Goal: Task Accomplishment & Management: Manage account settings

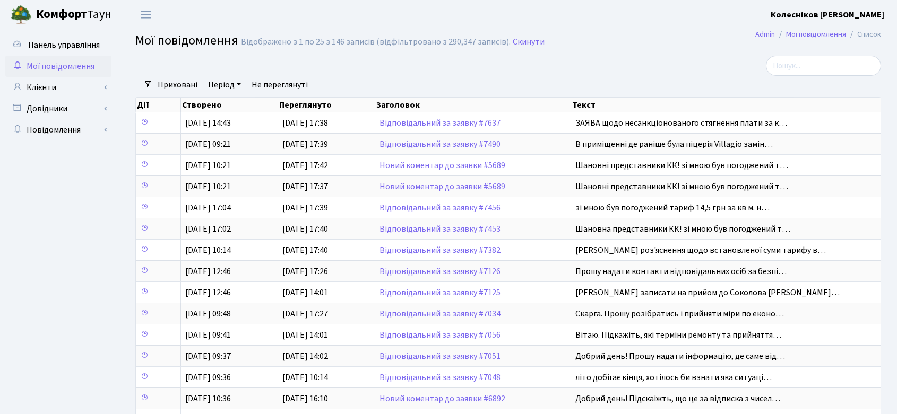
select select "25"
click at [56, 68] on span "Мої повідомлення" at bounding box center [61, 66] width 68 height 12
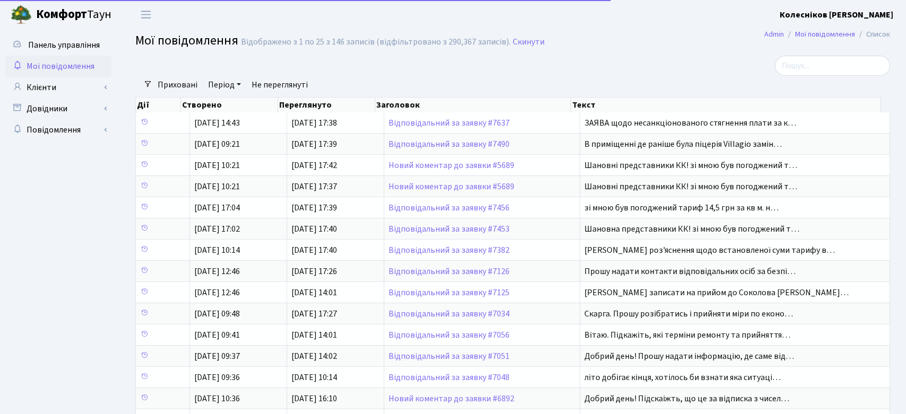
select select "25"
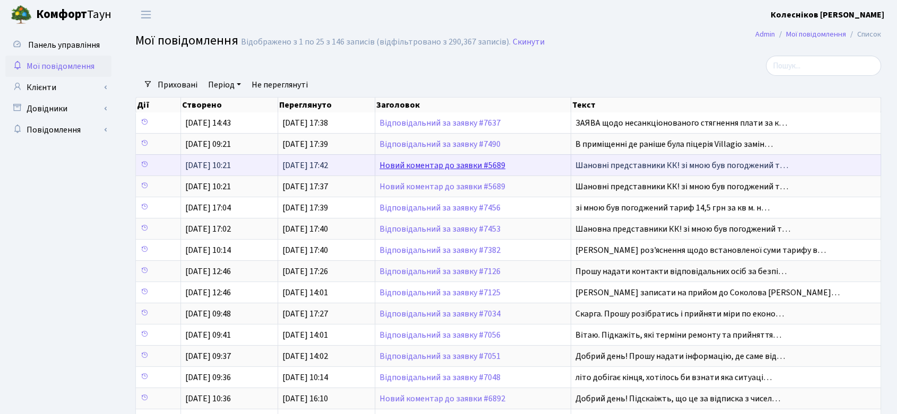
click at [475, 163] on link "Новий коментар до заявки #5689" at bounding box center [442, 166] width 126 height 12
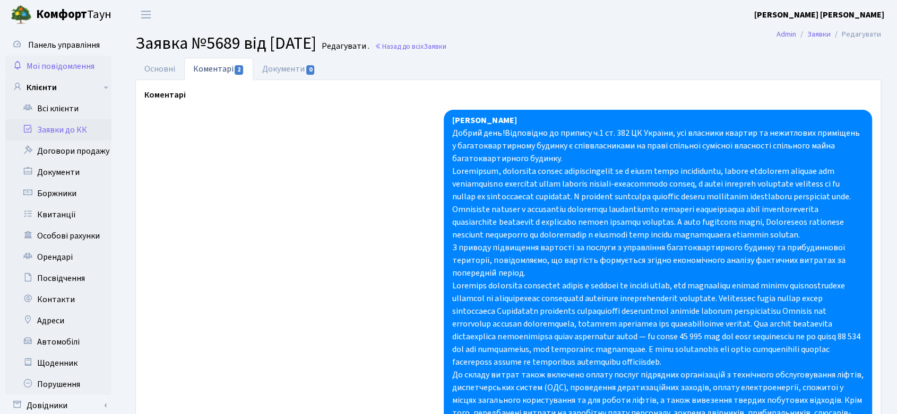
click at [64, 64] on span "Мої повідомлення" at bounding box center [61, 66] width 68 height 12
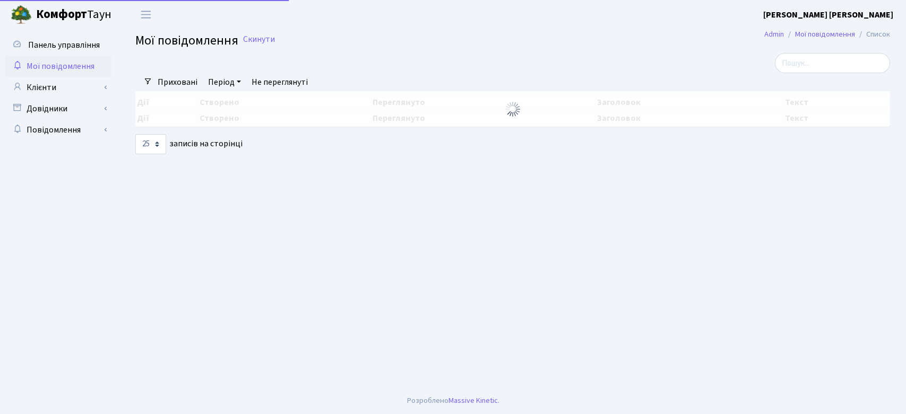
select select "25"
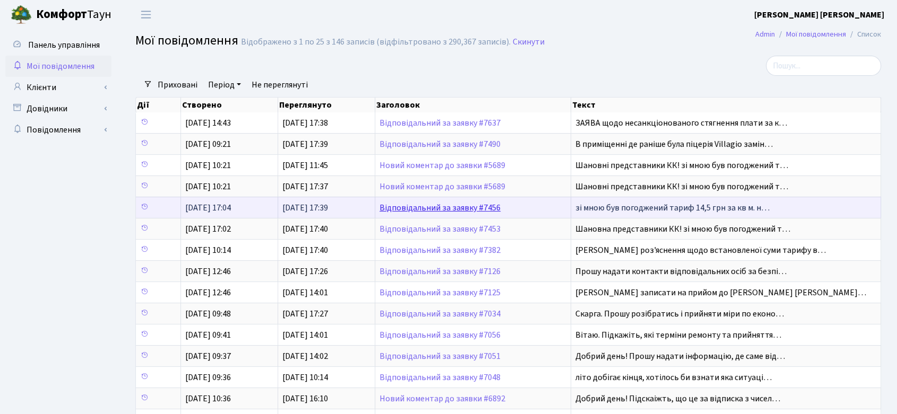
click at [457, 203] on link "Відповідальний за заявку #7456" at bounding box center [439, 208] width 121 height 12
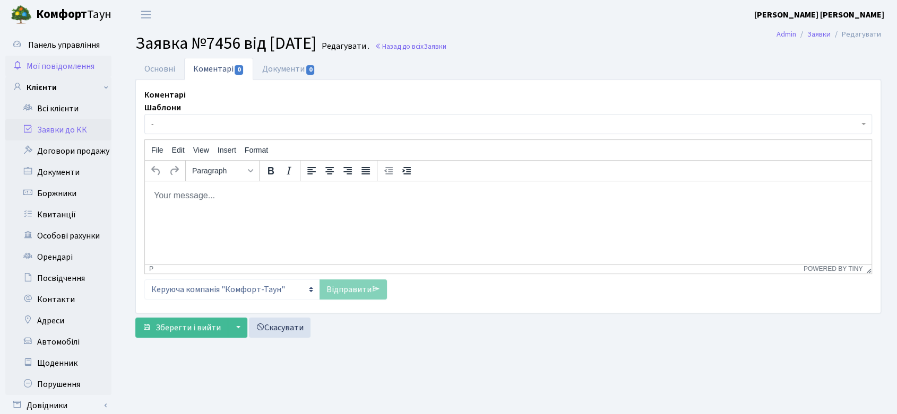
click at [69, 67] on span "Мої повідомлення" at bounding box center [61, 66] width 68 height 12
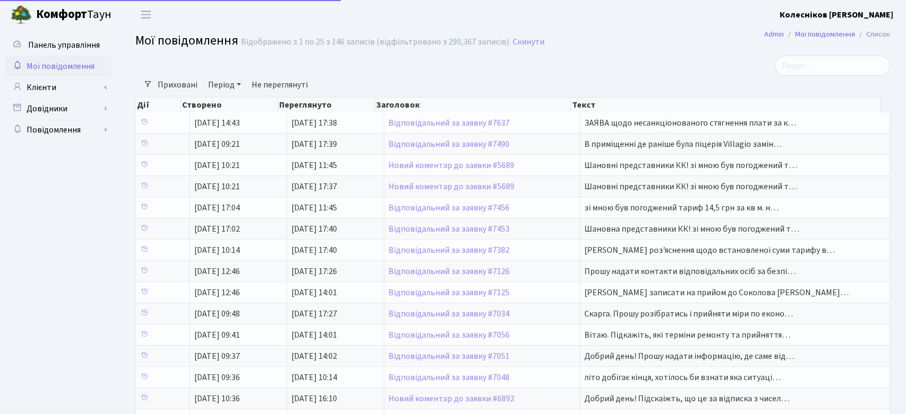
select select "25"
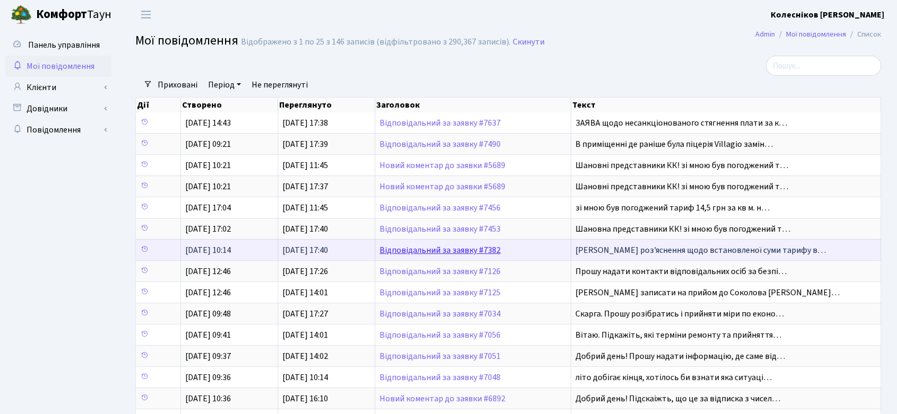
click at [468, 249] on link "Відповідальний за заявку #7382" at bounding box center [439, 251] width 121 height 12
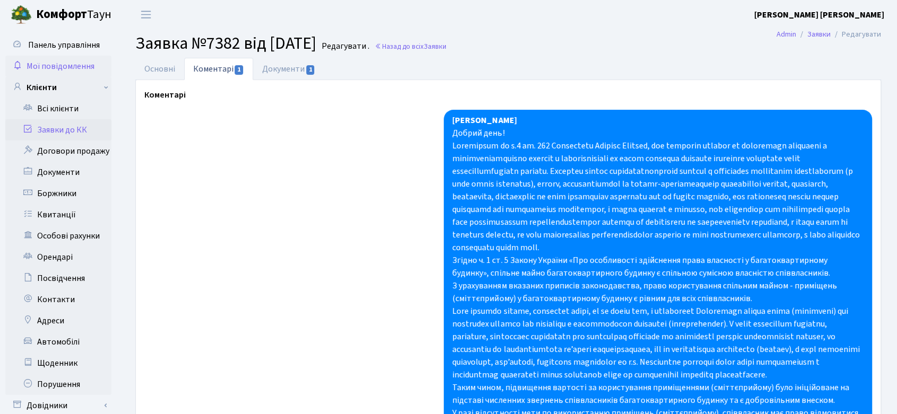
click at [62, 67] on span "Мої повідомлення" at bounding box center [61, 66] width 68 height 12
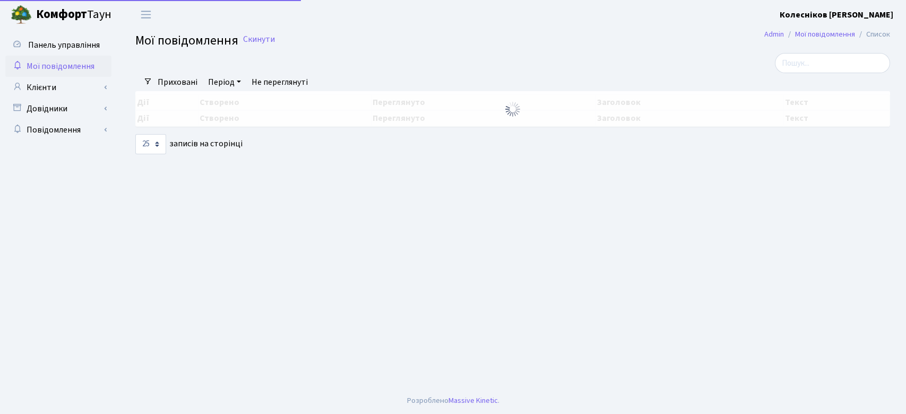
select select "25"
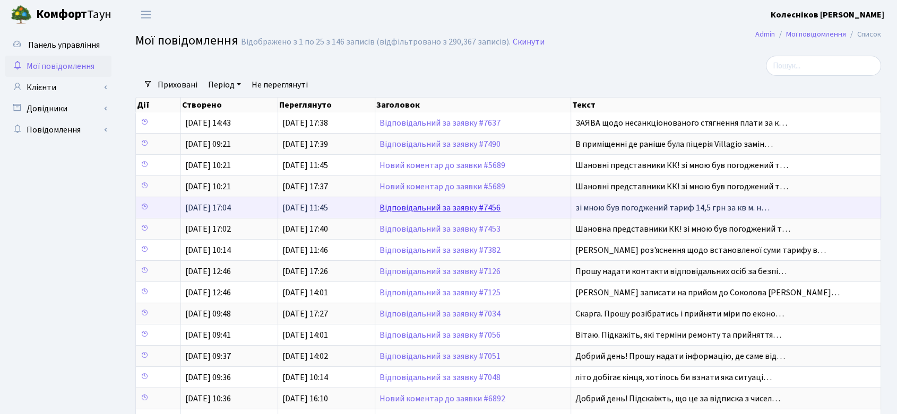
click at [484, 203] on link "Відповідальний за заявку #7456" at bounding box center [439, 208] width 121 height 12
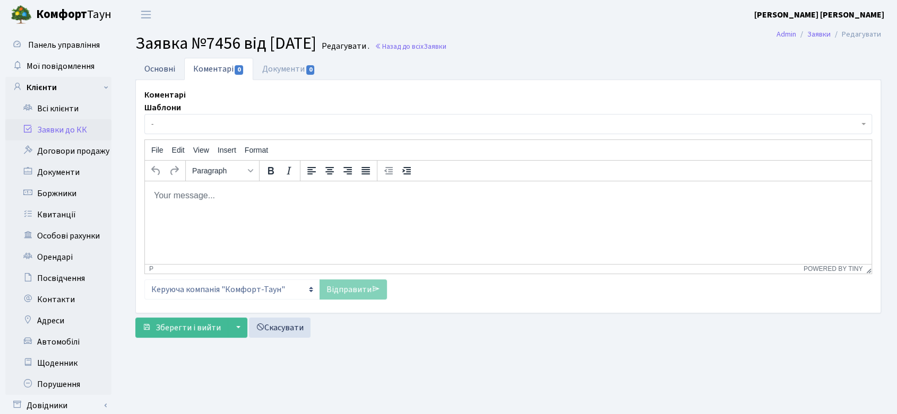
click at [157, 71] on link "Основні" at bounding box center [159, 69] width 49 height 22
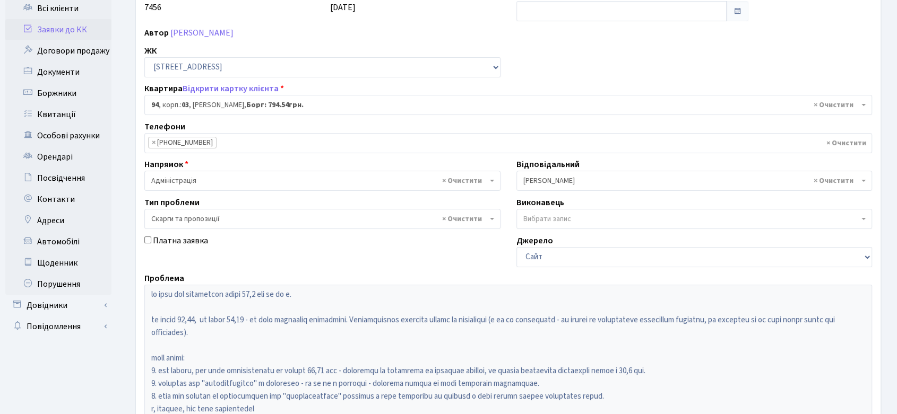
scroll to position [217, 0]
